Goal: Connect with others: Connect with others

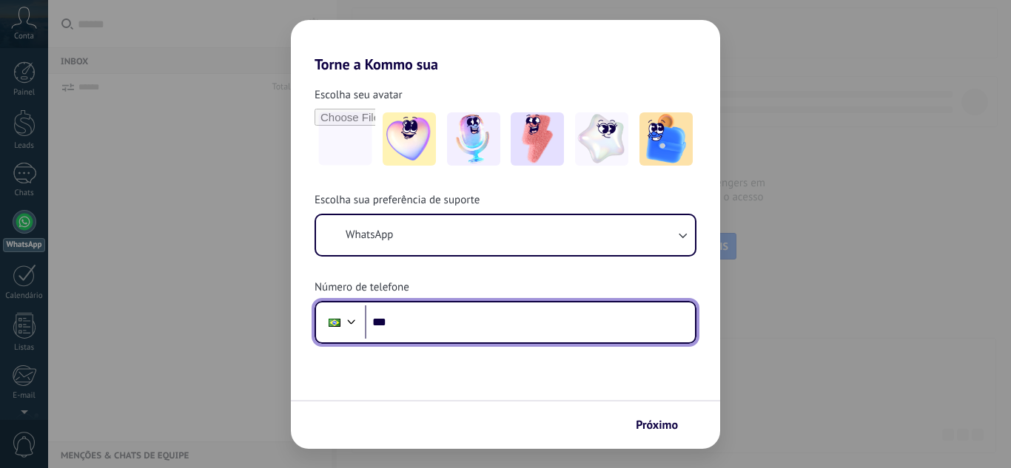
click at [407, 325] on input "***" at bounding box center [530, 323] width 330 height 34
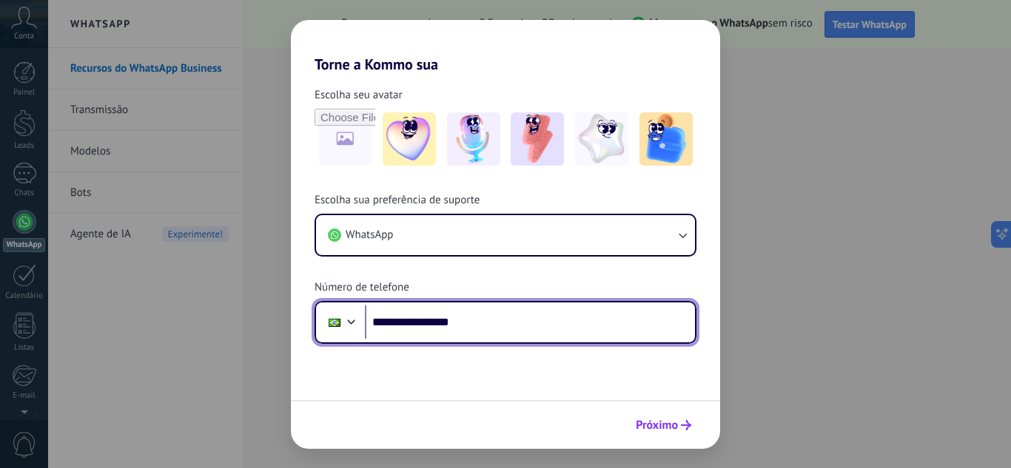
type input "**********"
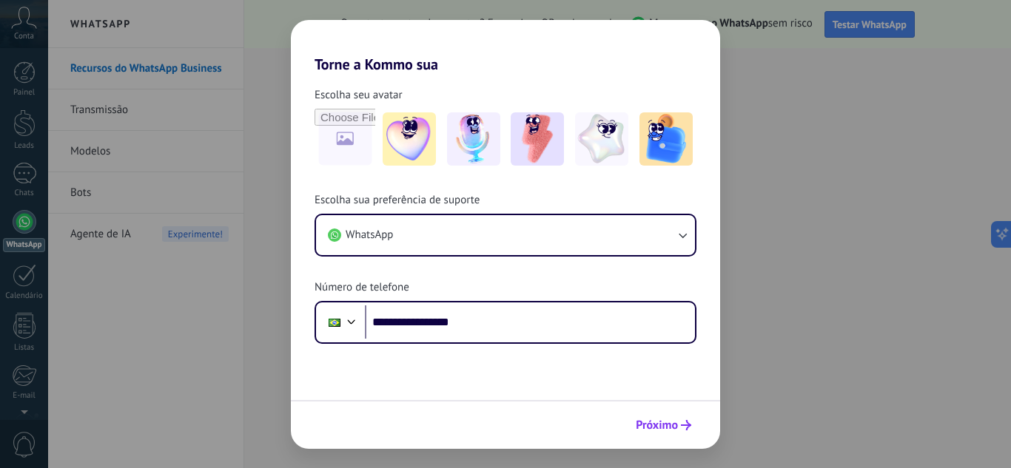
click at [664, 425] on span "Próximo" at bounding box center [657, 425] width 42 height 10
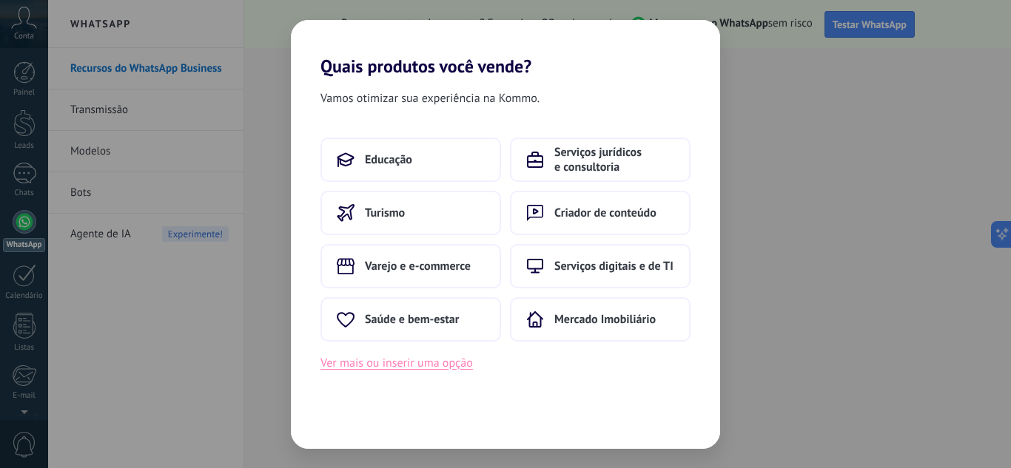
click at [430, 365] on button "Ver mais ou inserir uma opção" at bounding box center [396, 363] width 152 height 19
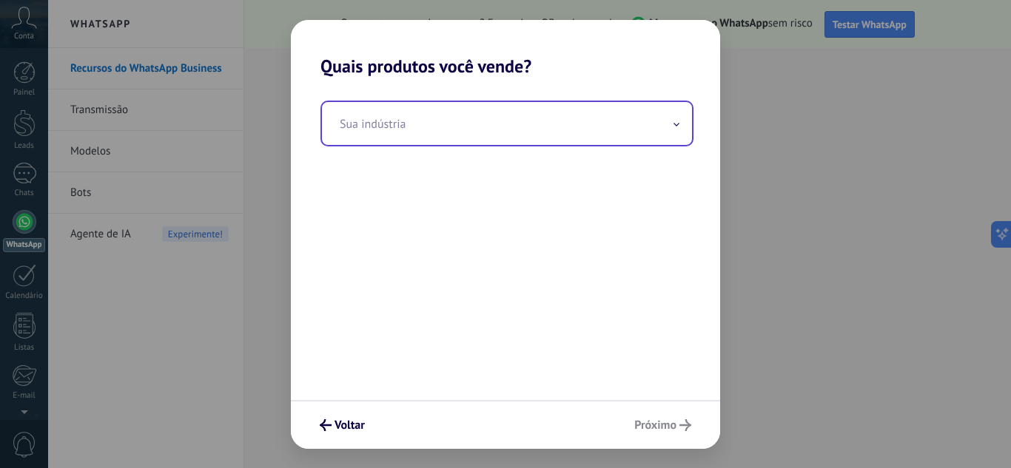
click at [404, 125] on input "text" at bounding box center [507, 123] width 370 height 43
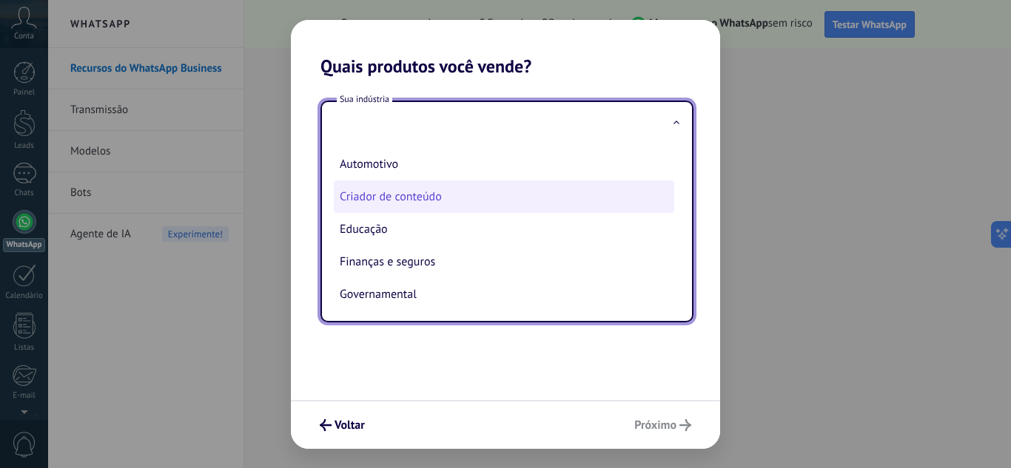
click at [398, 194] on li "Criador de conteúdo" at bounding box center [504, 197] width 340 height 33
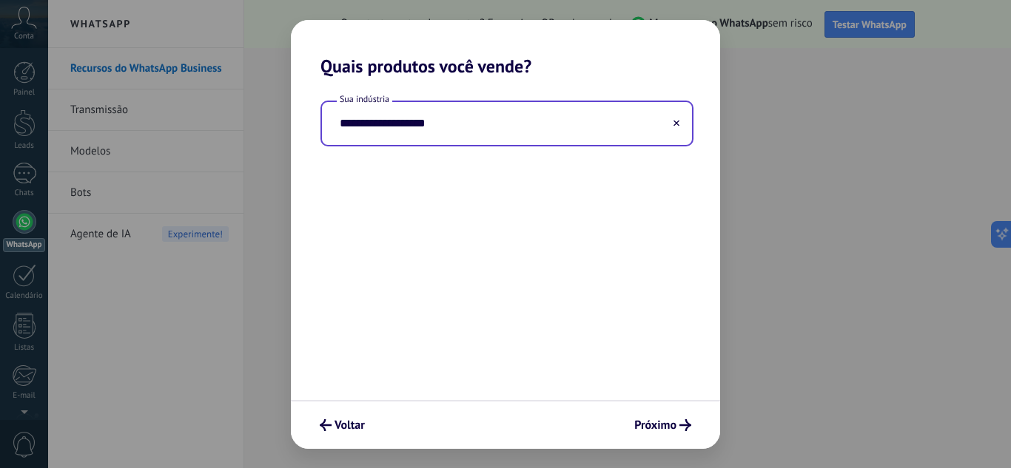
type input "**********"
click at [669, 425] on span "Próximo" at bounding box center [655, 425] width 42 height 10
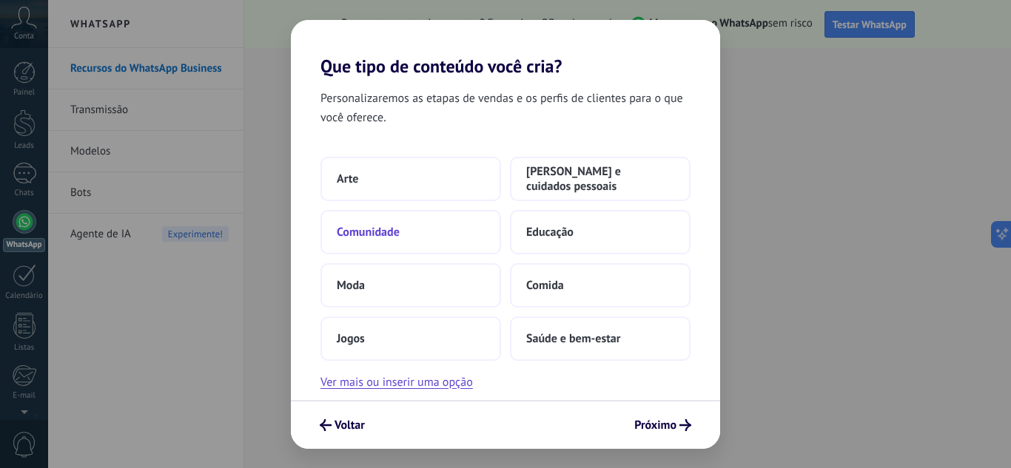
click at [363, 229] on span "Comunidade" at bounding box center [368, 232] width 63 height 15
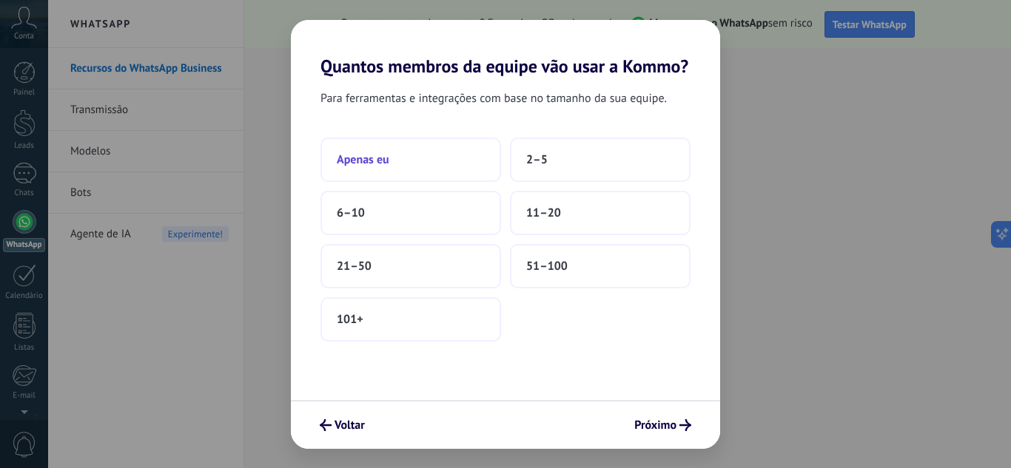
click at [374, 158] on span "Apenas eu" at bounding box center [363, 159] width 53 height 15
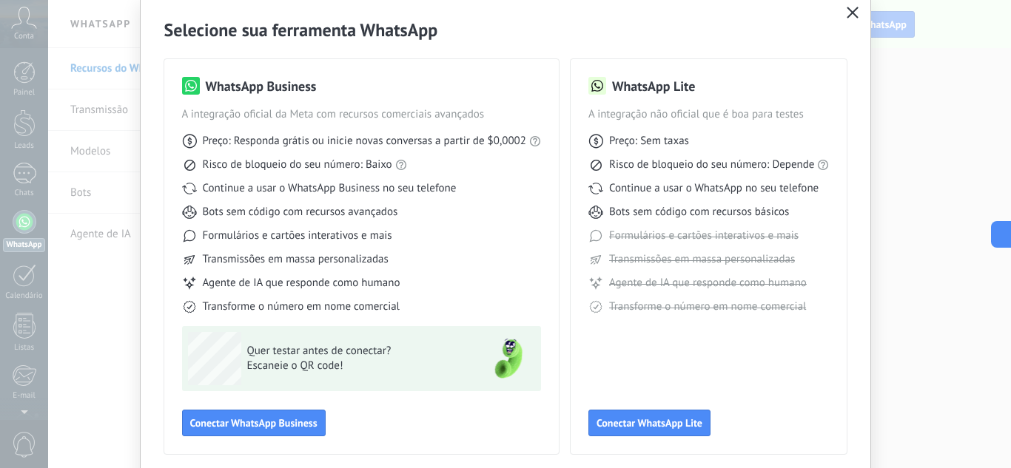
scroll to position [112, 0]
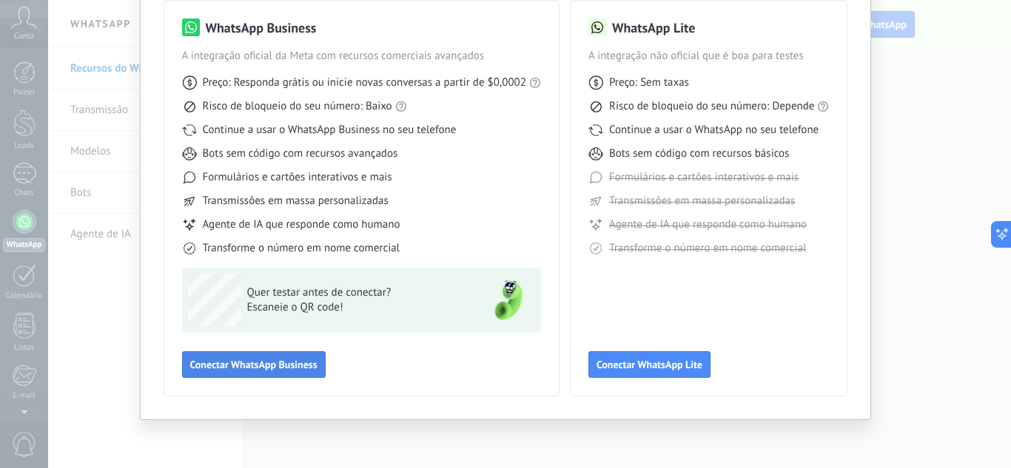
click at [244, 366] on span "Conectar WhatsApp Business" at bounding box center [253, 365] width 127 height 10
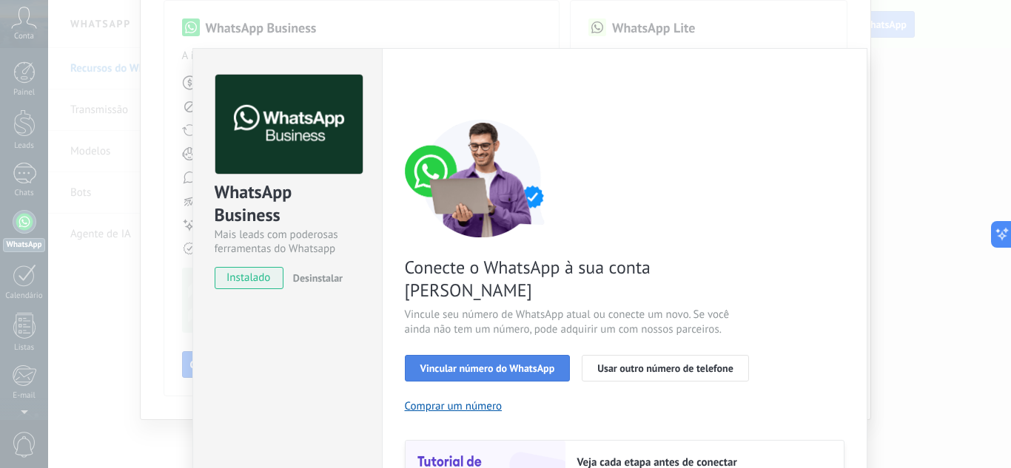
click at [511, 363] on span "Vincular número do WhatsApp" at bounding box center [487, 368] width 135 height 10
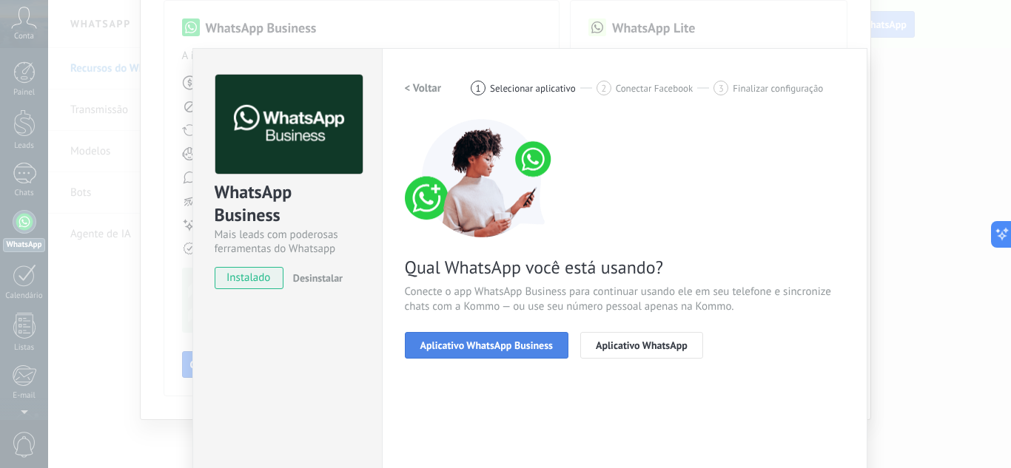
click at [516, 343] on span "Aplicativo WhatsApp Business" at bounding box center [486, 345] width 132 height 10
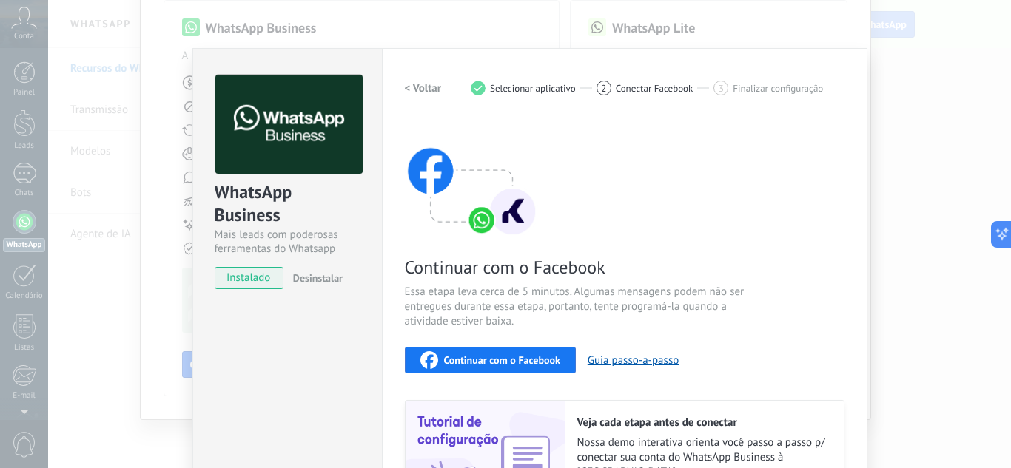
scroll to position [106, 0]
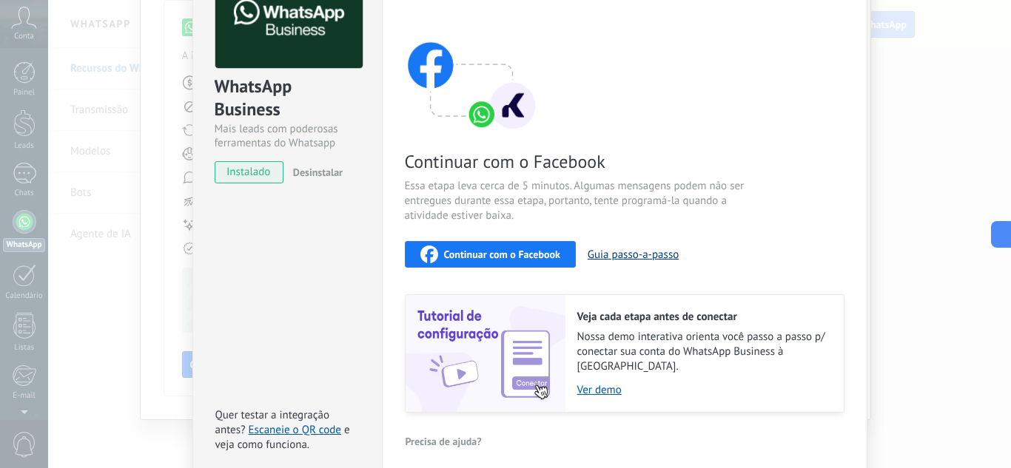
click at [633, 257] on button "Guia passo-a-passo" at bounding box center [633, 255] width 91 height 14
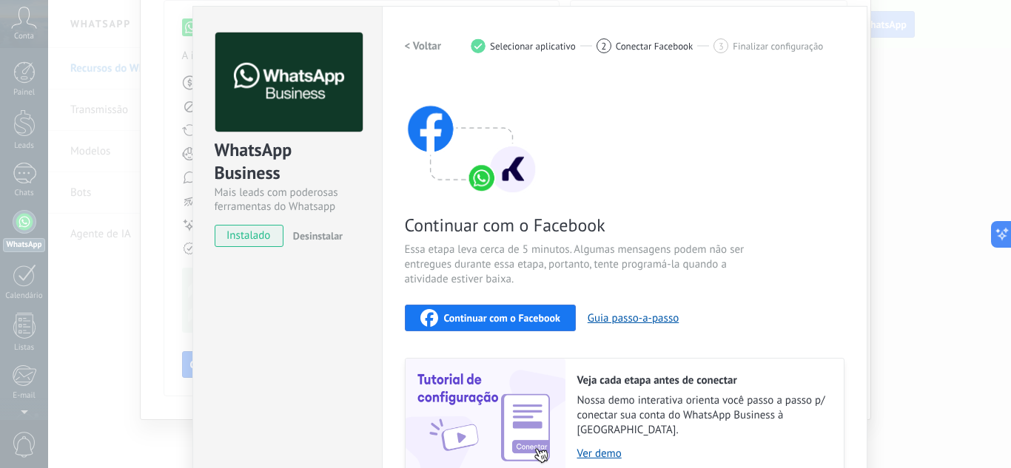
click at [431, 45] on h2 "< Voltar" at bounding box center [423, 46] width 37 height 14
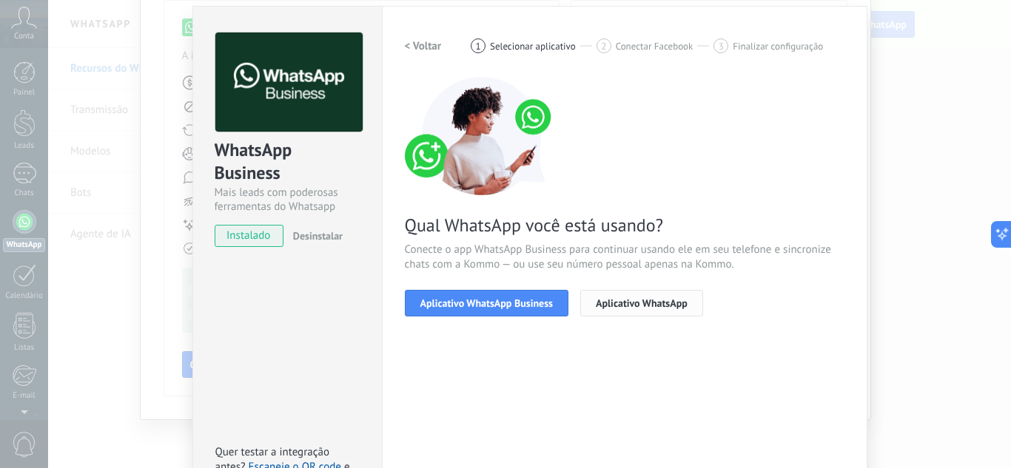
click at [635, 305] on span "Aplicativo WhatsApp" at bounding box center [642, 303] width 92 height 10
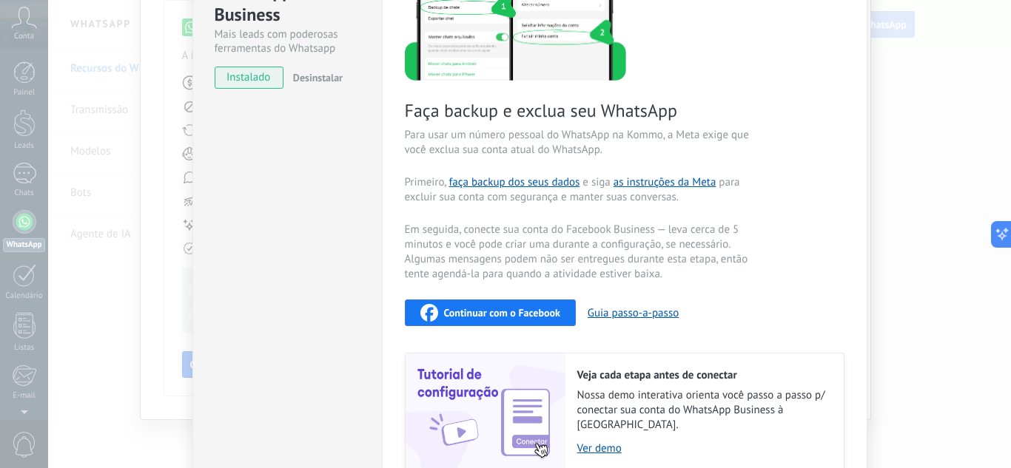
scroll to position [198, 0]
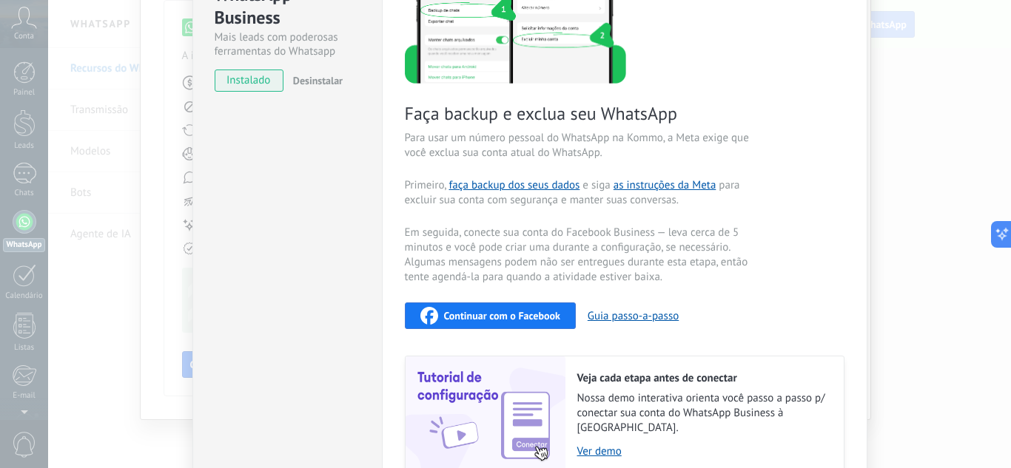
click at [528, 313] on span "Continuar com o Facebook" at bounding box center [502, 316] width 116 height 10
